Goal: Task Accomplishment & Management: Manage account settings

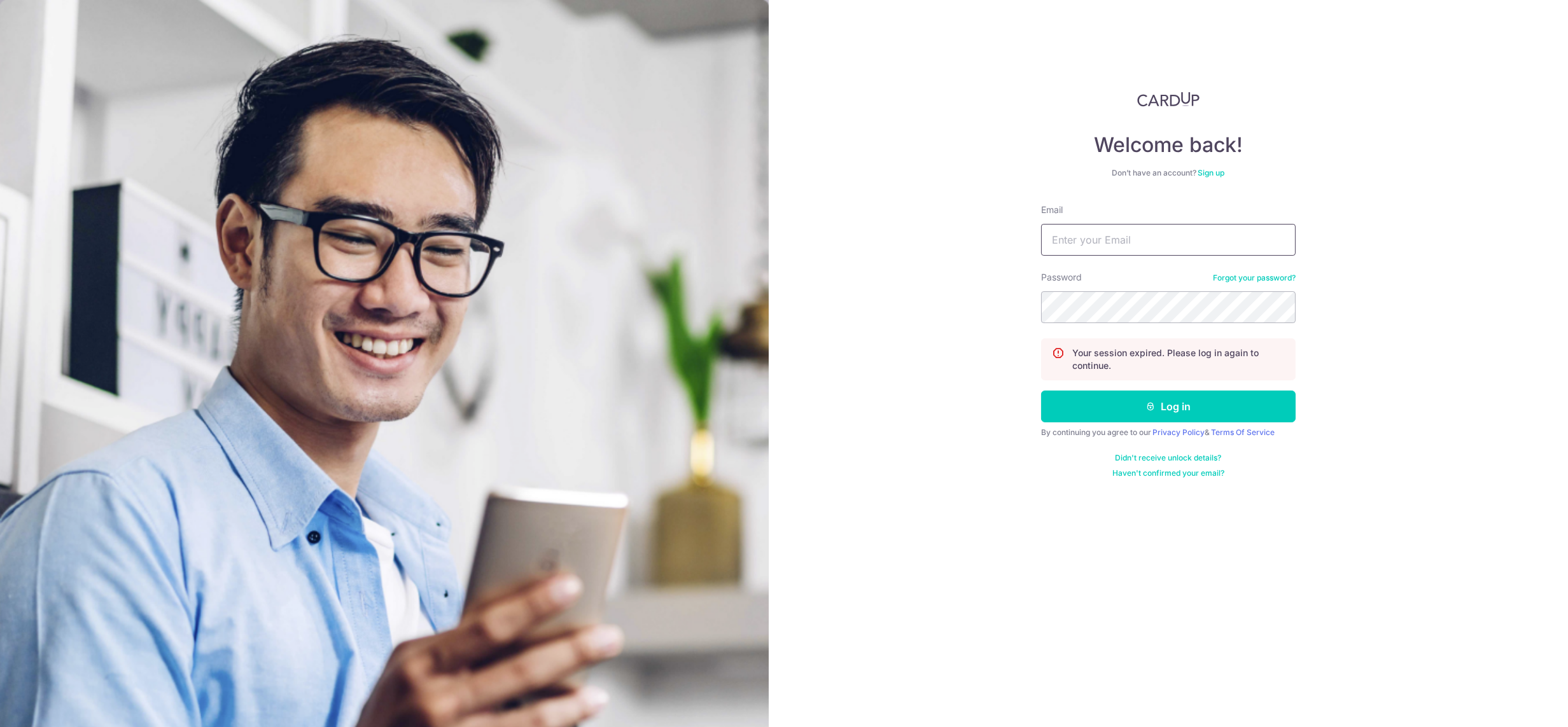
click at [1100, 239] on input "Email" at bounding box center [1168, 240] width 255 height 32
type input "Habyt2025"
drag, startPoint x: 1141, startPoint y: 240, endPoint x: 949, endPoint y: 255, distance: 192.6
click at [949, 255] on div "Welcome back! Don’t have an account? Sign up Email Habyt2025 Password Forgot yo…" at bounding box center [1168, 363] width 799 height 727
click at [1071, 251] on input "Email" at bounding box center [1168, 240] width 255 height 32
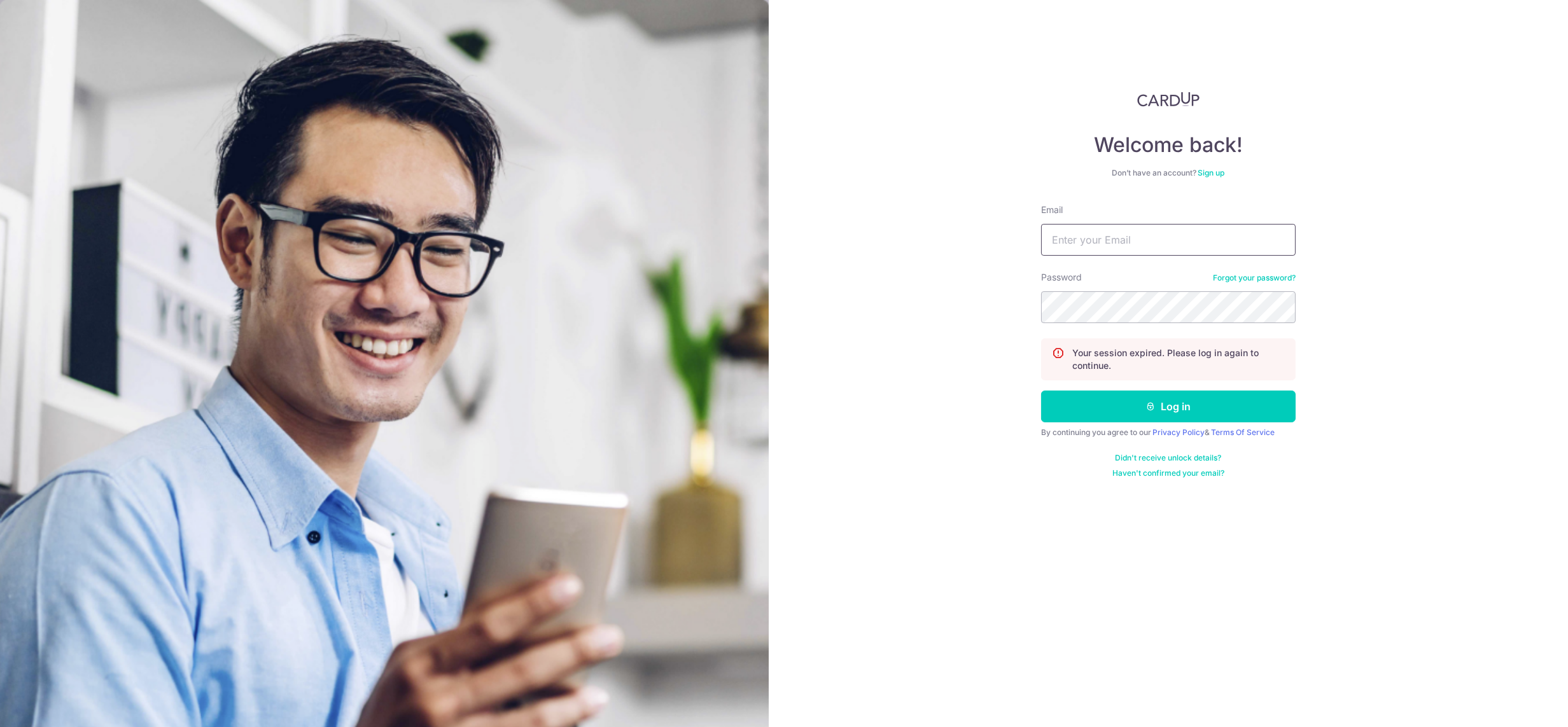
type input "lady.labarda@habyt.com"
click at [1041, 390] on button "Log in" at bounding box center [1168, 406] width 255 height 32
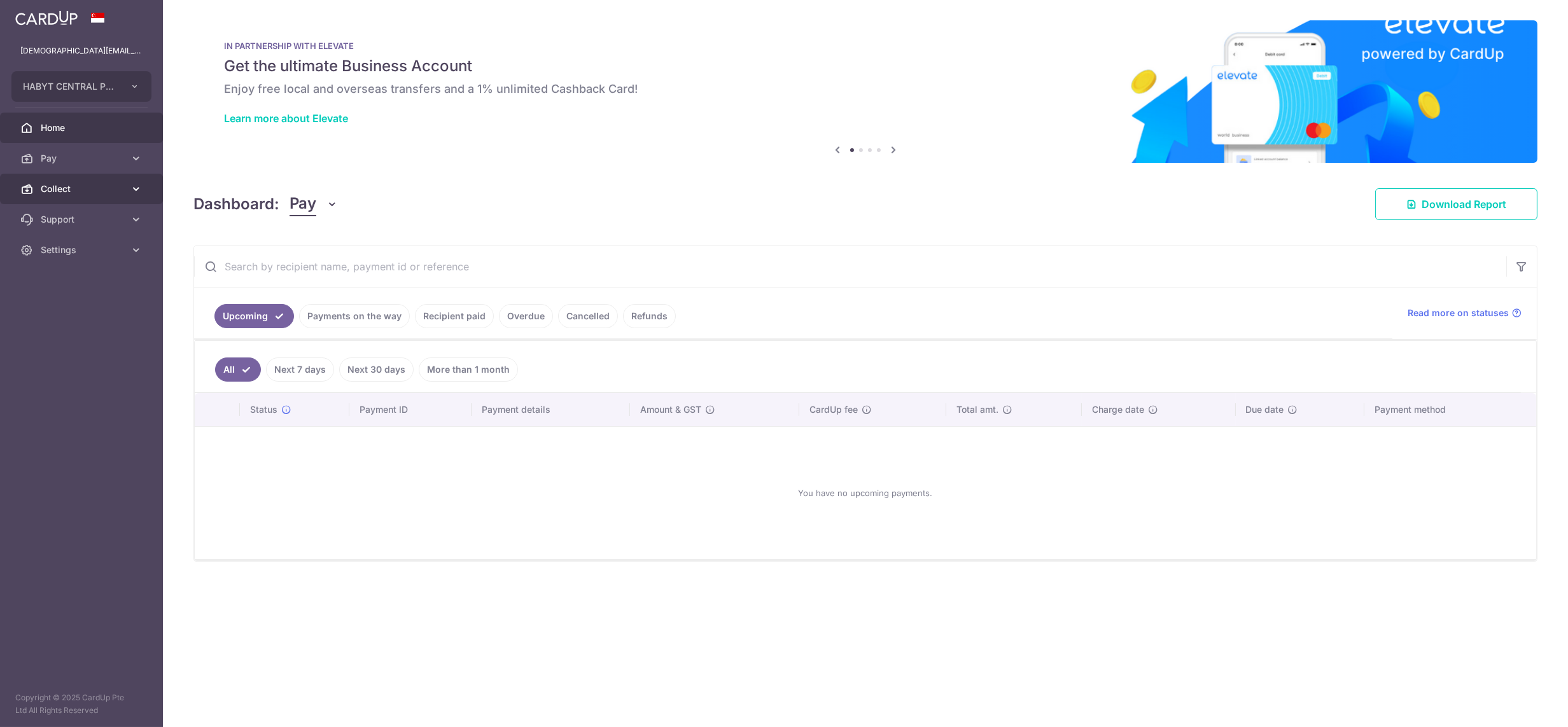
click at [54, 187] on span "Collect" at bounding box center [83, 189] width 84 height 13
click at [82, 215] on span "Dashboard" at bounding box center [83, 220] width 84 height 13
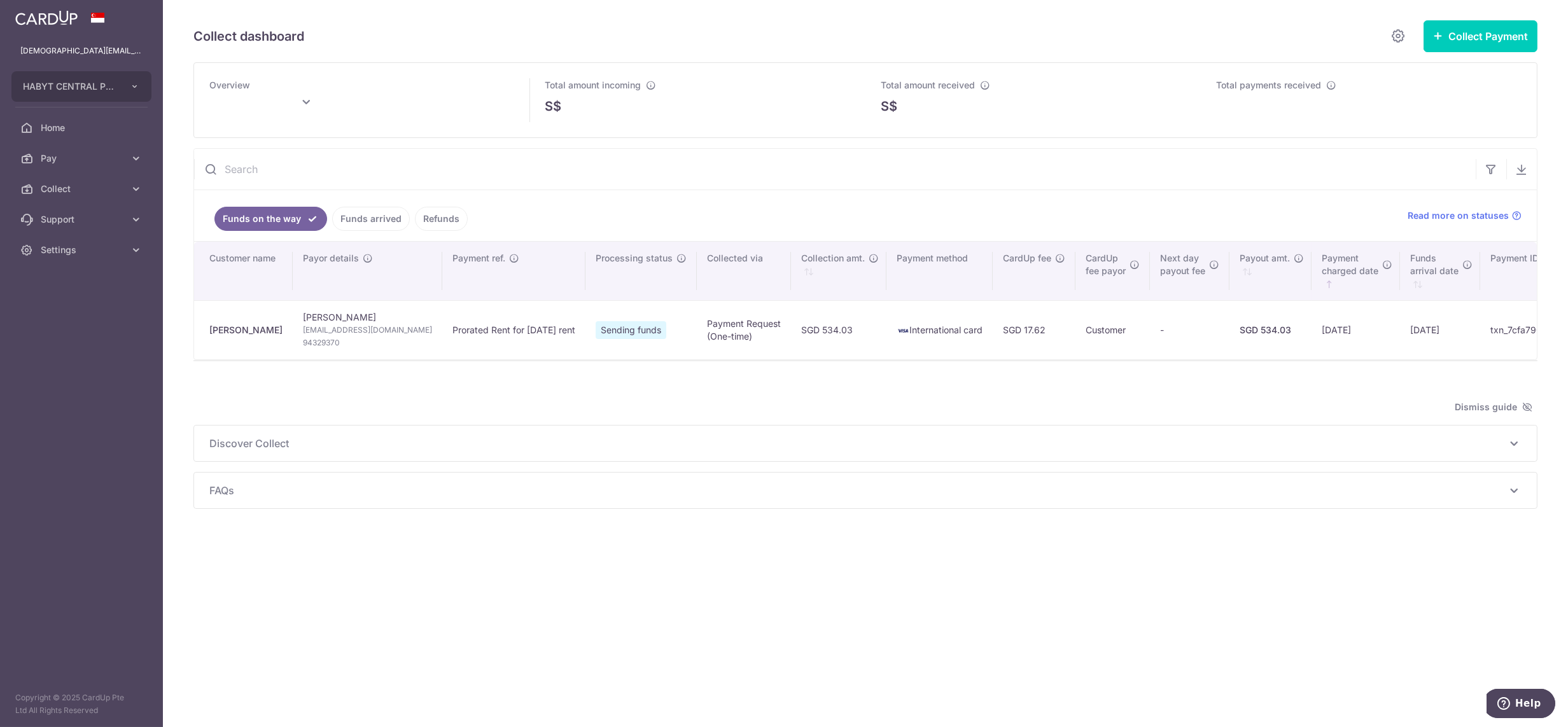
click at [378, 228] on link "Funds arrived" at bounding box center [370, 219] width 78 height 24
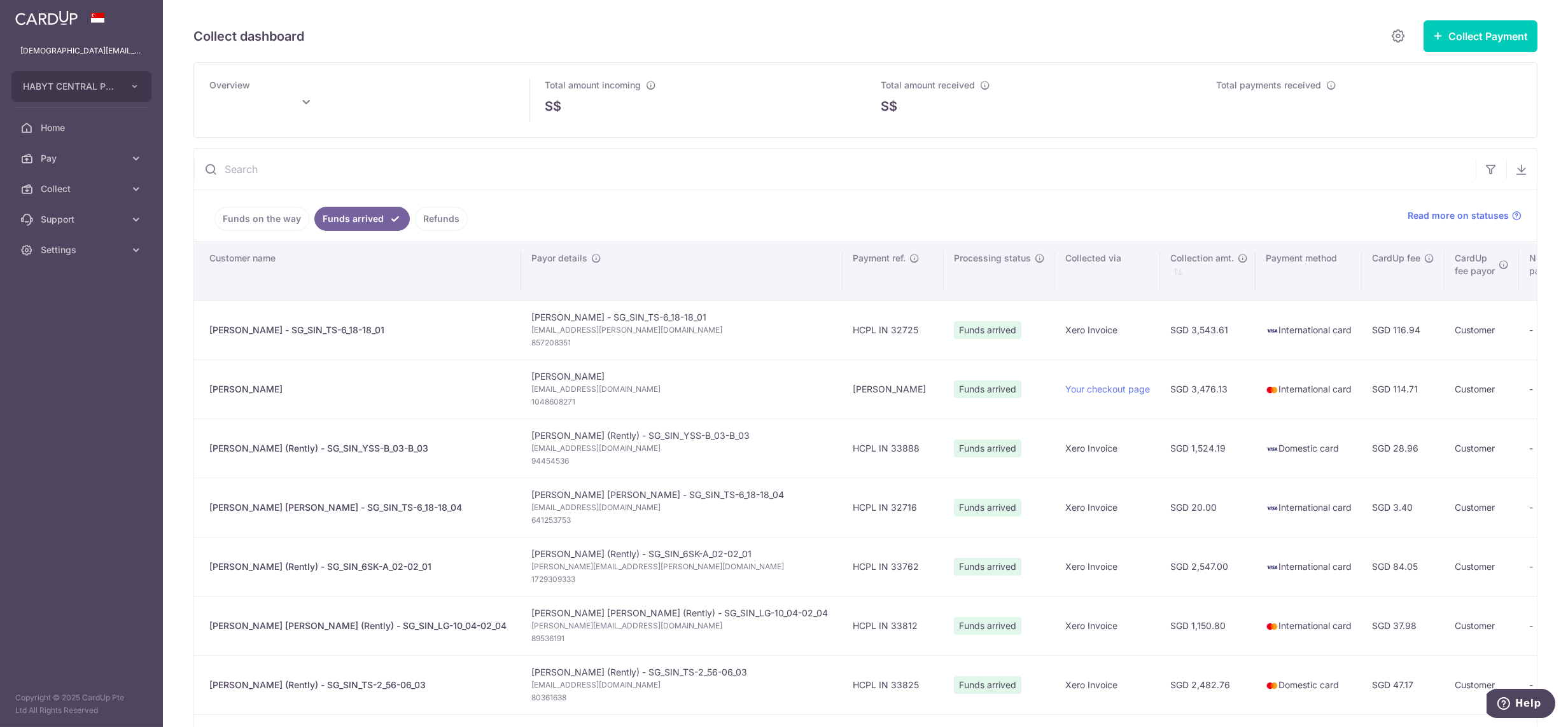
type input "August 2025"
click at [243, 216] on link "Funds on the way" at bounding box center [261, 219] width 95 height 24
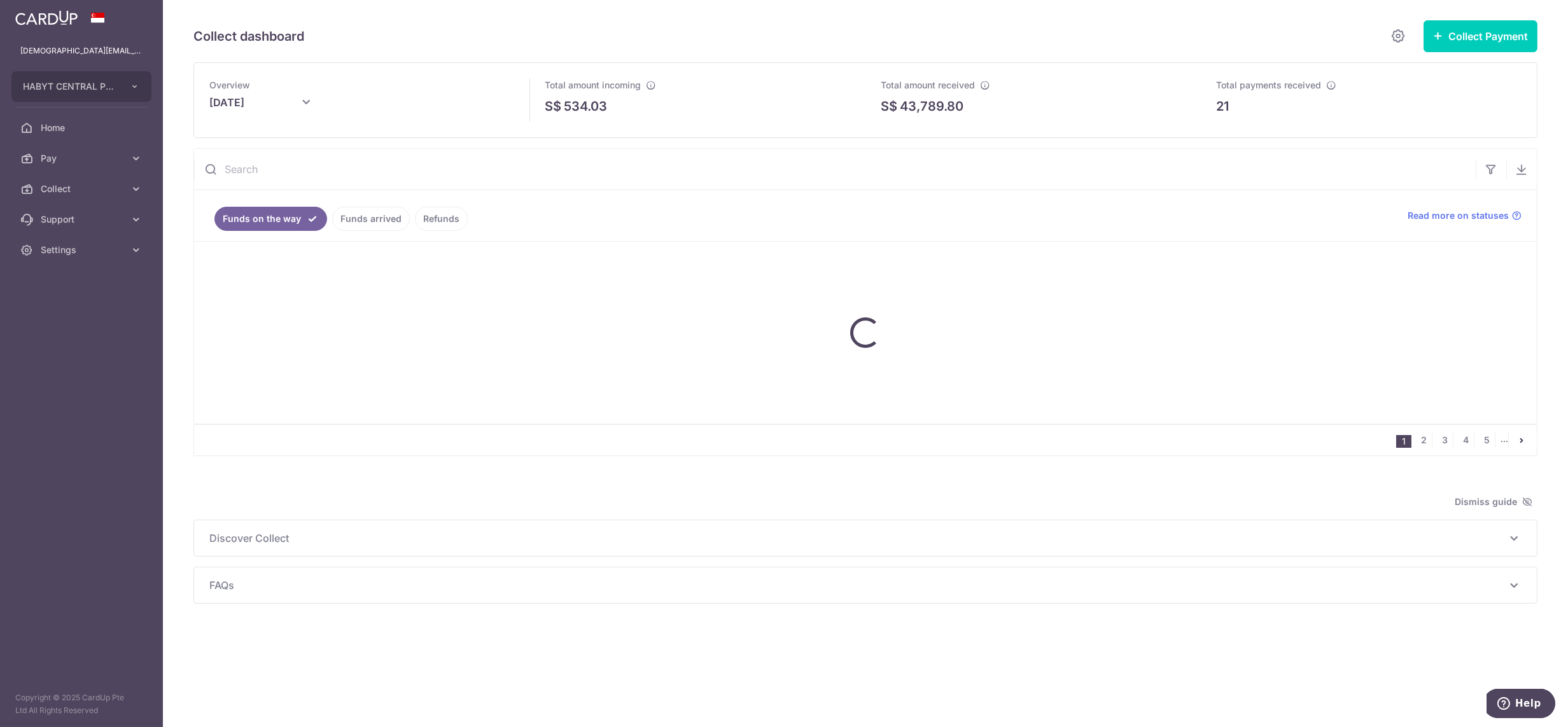
click at [253, 185] on input "text" at bounding box center [834, 169] width 1281 height 41
click at [346, 225] on link "Funds arrived" at bounding box center [370, 219] width 78 height 24
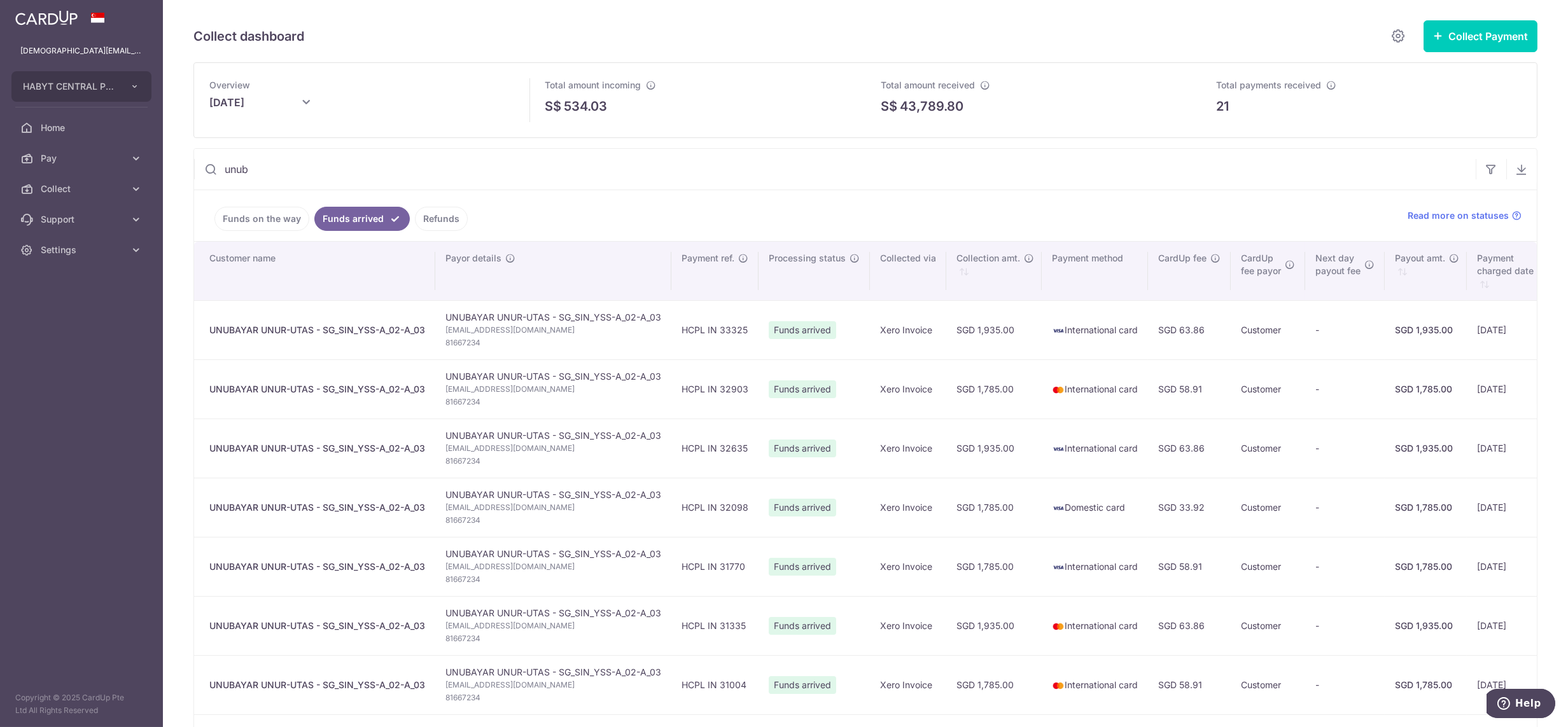
click at [256, 167] on input "unub" at bounding box center [834, 169] width 1281 height 41
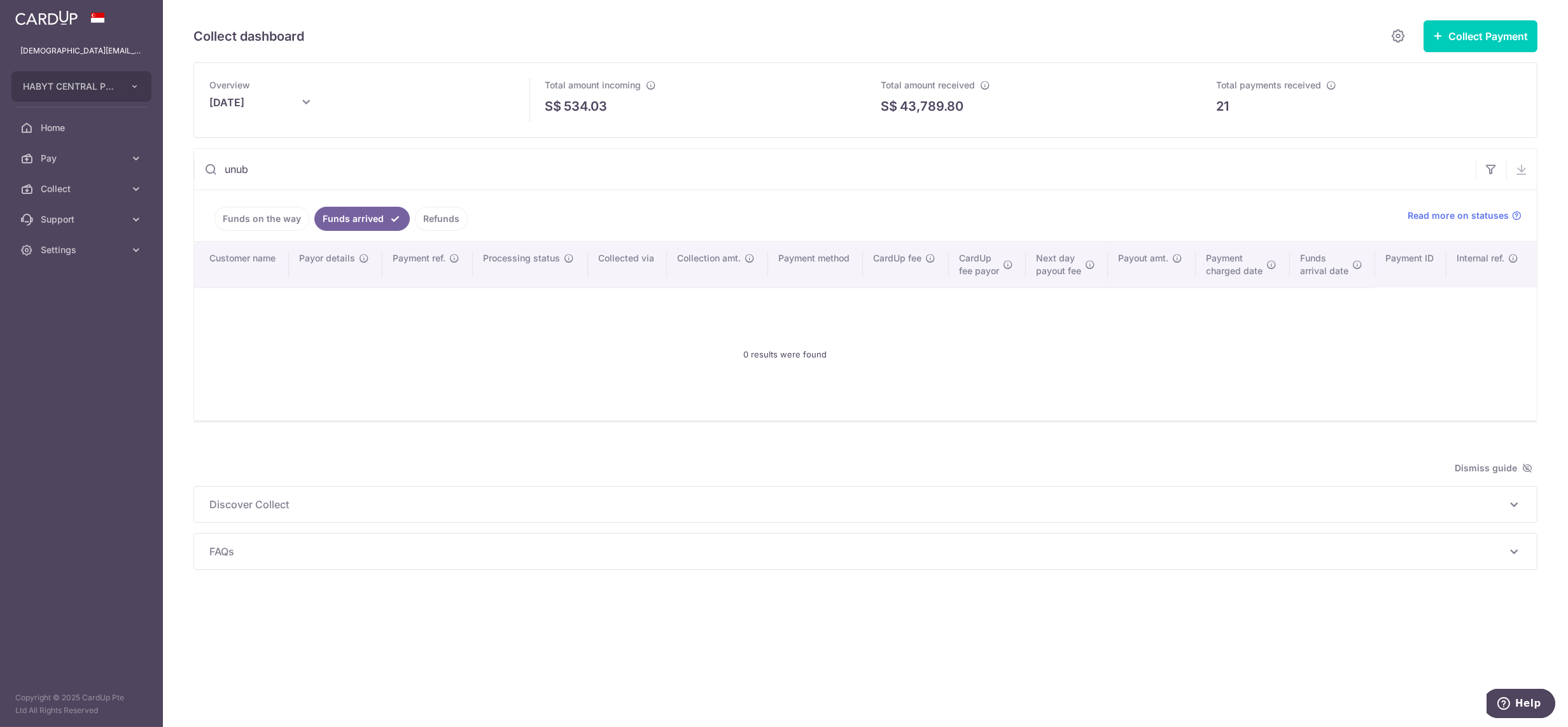
click at [256, 167] on input "unub" at bounding box center [834, 169] width 1281 height 41
click at [260, 171] on input "unub" at bounding box center [834, 169] width 1281 height 41
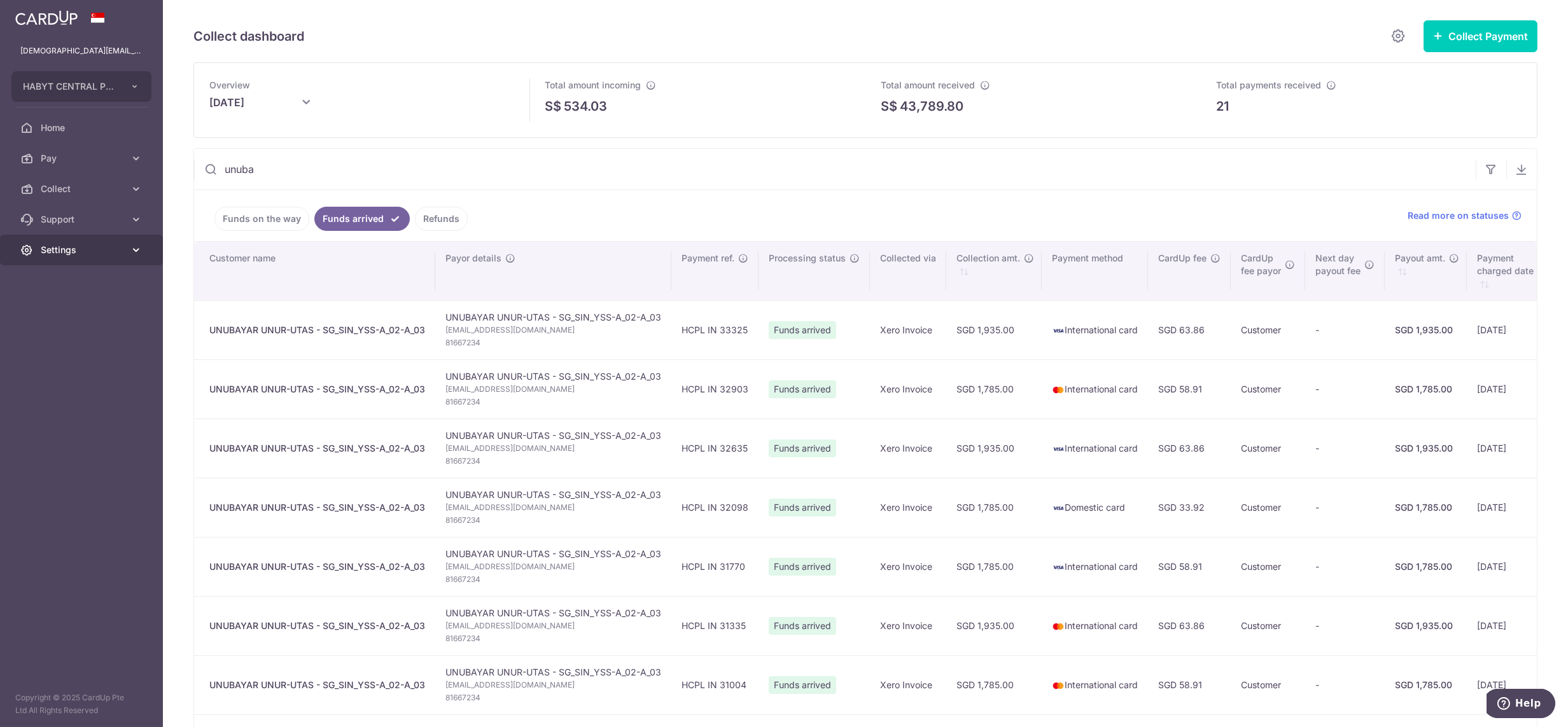
type input "unuba"
click at [80, 253] on span "Settings" at bounding box center [83, 250] width 84 height 13
click at [56, 308] on span "Logout" at bounding box center [83, 311] width 84 height 13
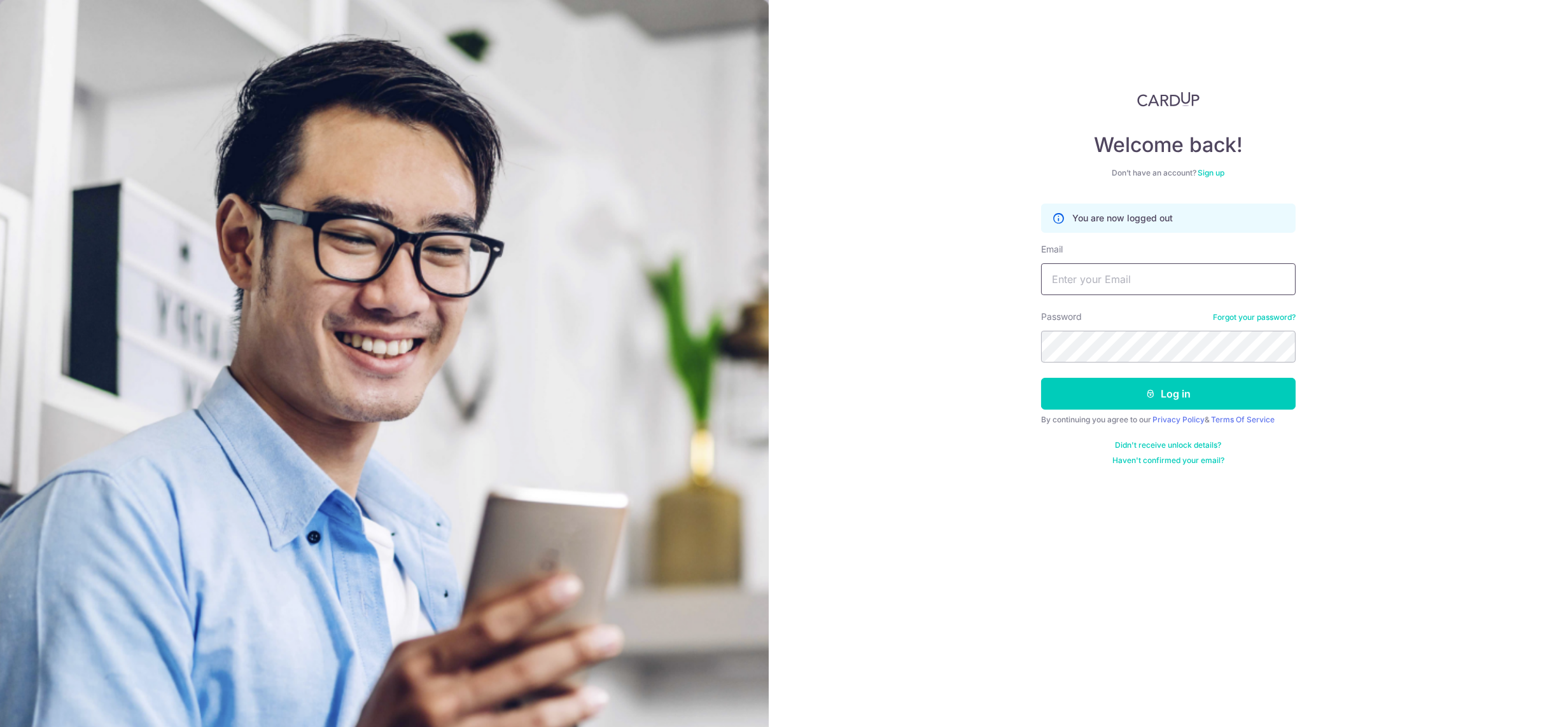
click at [1158, 283] on input "Email" at bounding box center [1168, 279] width 255 height 32
paste input "[DEMOGRAPHIC_DATA][EMAIL_ADDRESS][DOMAIN_NAME]"
type input "[DEMOGRAPHIC_DATA][EMAIL_ADDRESS][DOMAIN_NAME]"
click at [1041, 378] on button "Log in" at bounding box center [1168, 394] width 255 height 32
